Goal: Information Seeking & Learning: Check status

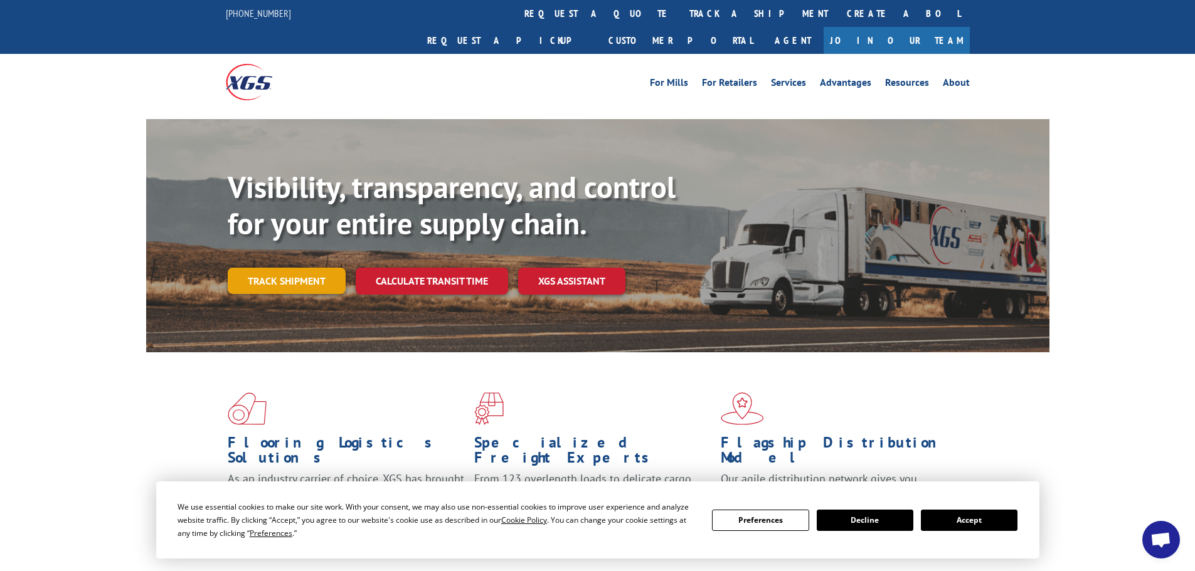
click at [269, 268] on link "Track shipment" at bounding box center [287, 281] width 118 height 26
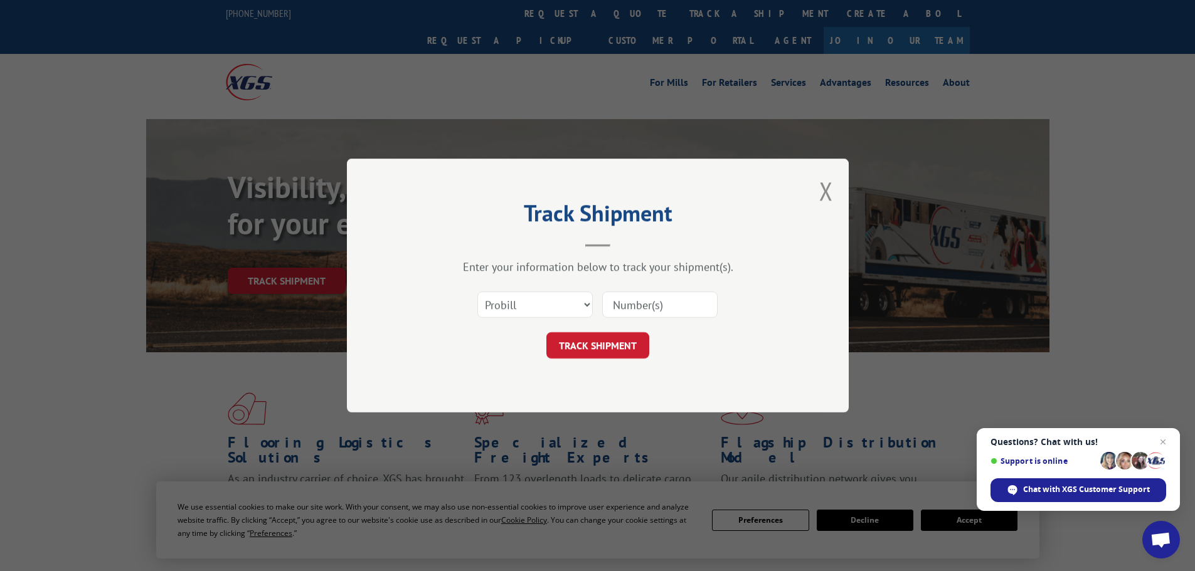
click at [637, 307] on input at bounding box center [659, 305] width 115 height 26
paste input "15985887"
type input "15985887"
click at [612, 344] on button "TRACK SHIPMENT" at bounding box center [597, 345] width 103 height 26
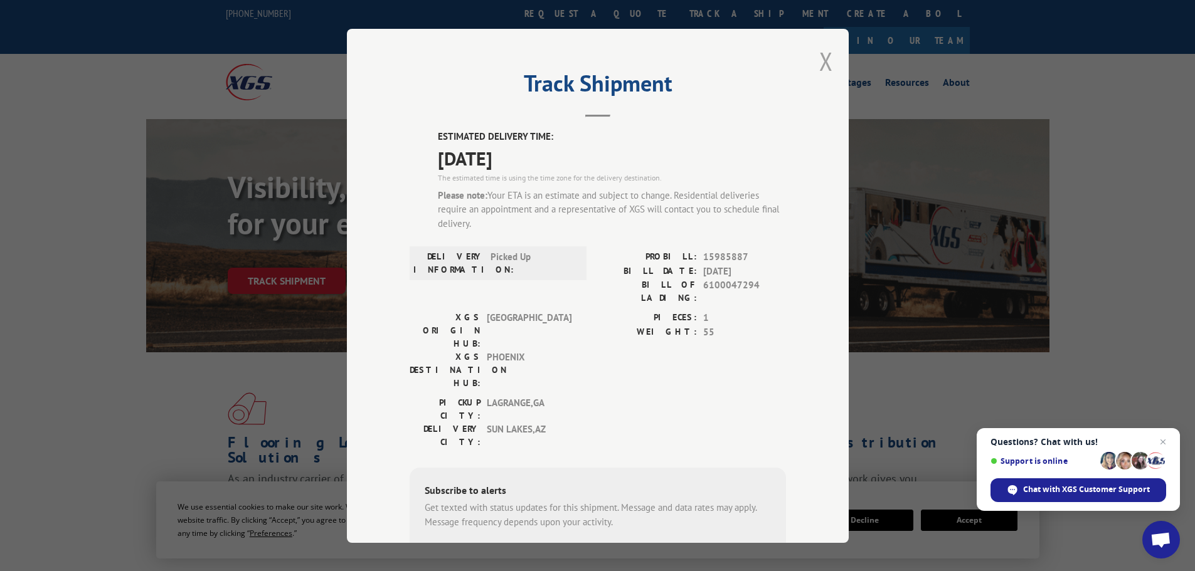
click at [819, 61] on button "Close modal" at bounding box center [826, 61] width 14 height 33
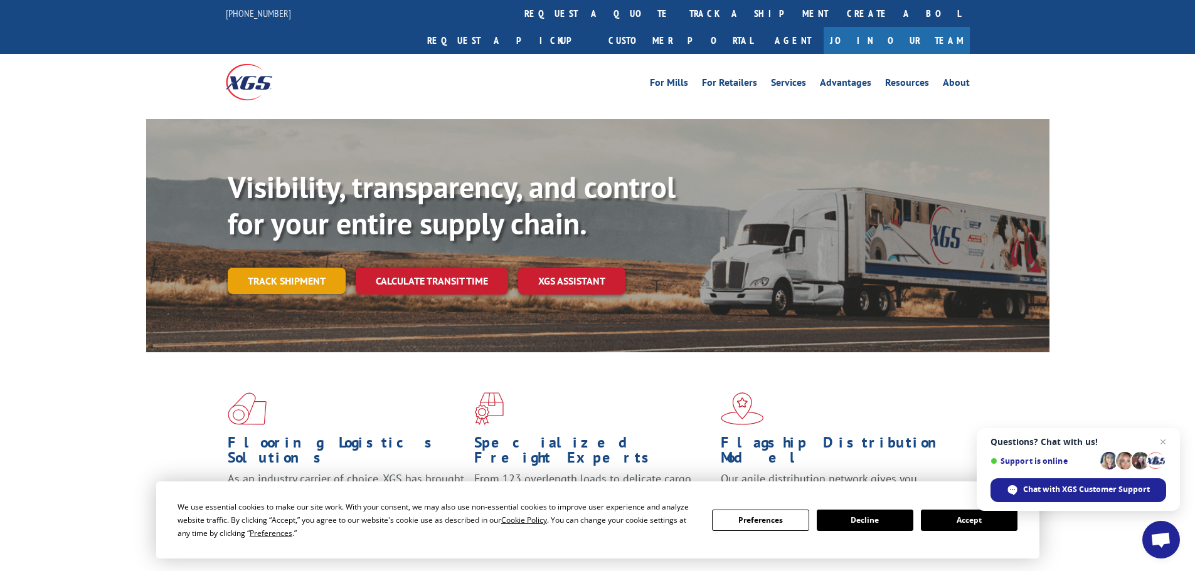
click at [295, 268] on link "Track shipment" at bounding box center [287, 281] width 118 height 26
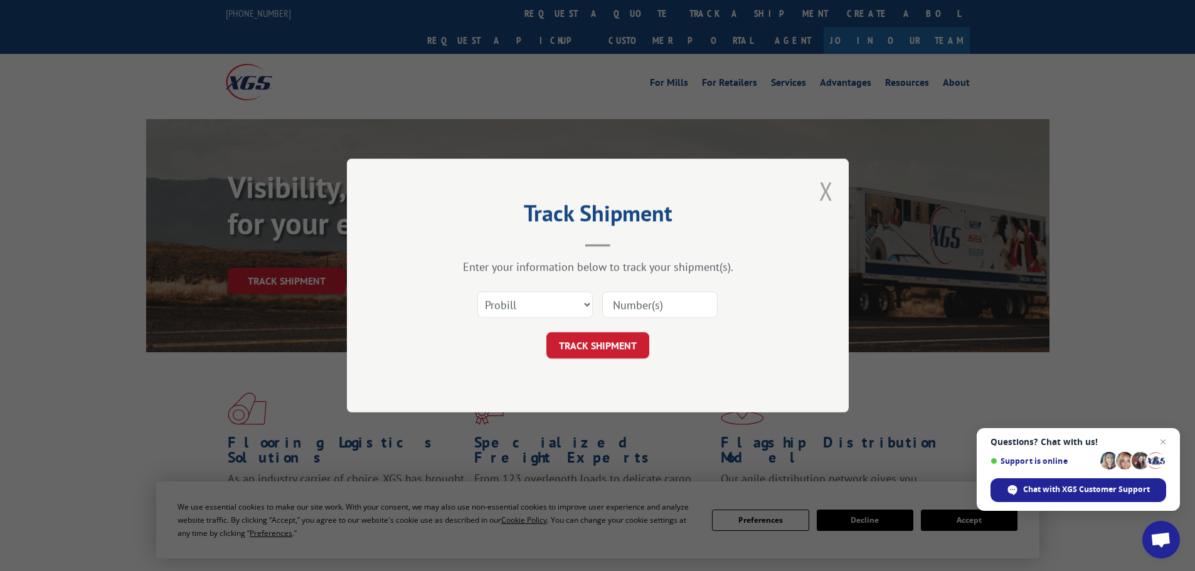
click at [827, 190] on button "Close modal" at bounding box center [826, 190] width 14 height 33
